Goal: Transaction & Acquisition: Purchase product/service

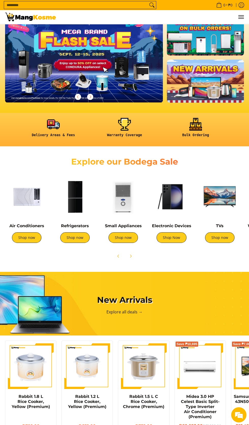
click at [118, 72] on img at bounding box center [83, 58] width 157 height 90
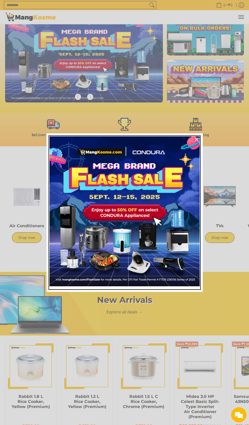
click at [146, 202] on img "Marketing offer form" at bounding box center [124, 211] width 150 height 150
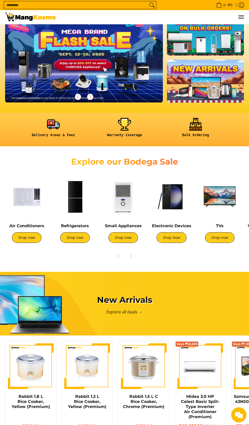
click at [117, 64] on img at bounding box center [83, 58] width 157 height 90
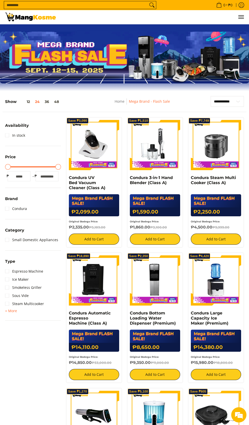
click at [84, 3] on input "Search..." at bounding box center [76, 5] width 144 height 8
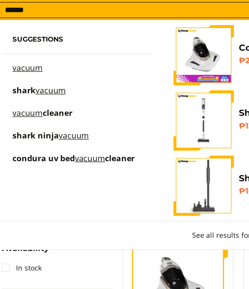
type input "******"
click at [202, 1] on button "Search" at bounding box center [206, 5] width 8 height 8
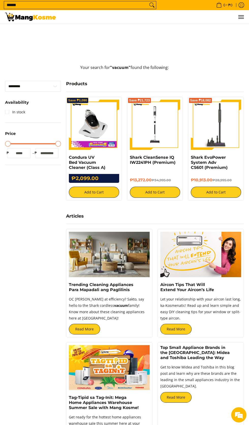
scroll to position [182, 0]
